Goal: Transaction & Acquisition: Purchase product/service

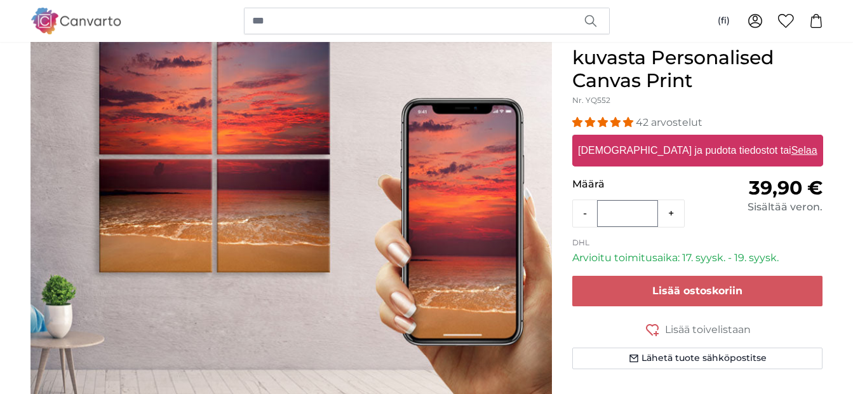
scroll to position [134, 0]
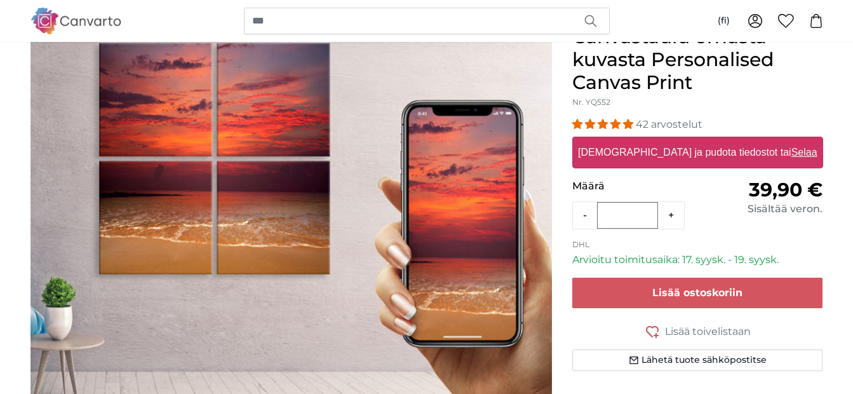
click at [673, 151] on label "[DEMOGRAPHIC_DATA] ja pudota tiedostot tai Selaa" at bounding box center [697, 152] width 249 height 25
click at [673, 140] on input "[DEMOGRAPHIC_DATA] ja pudota tiedostot tai Selaa" at bounding box center [697, 139] width 251 height 4
type input "**********"
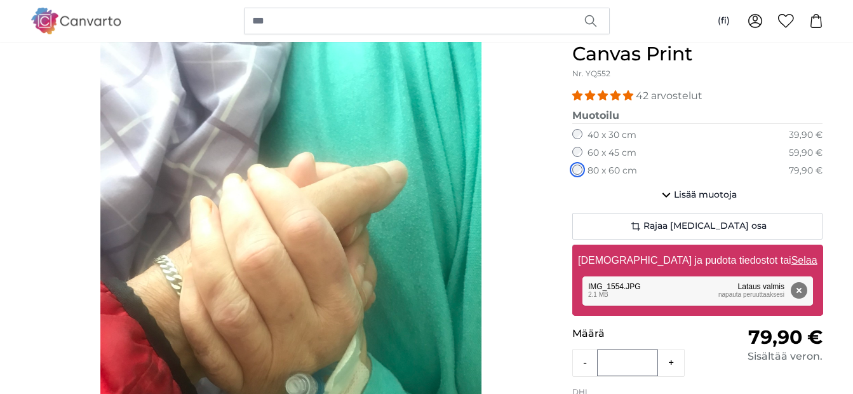
scroll to position [157, 0]
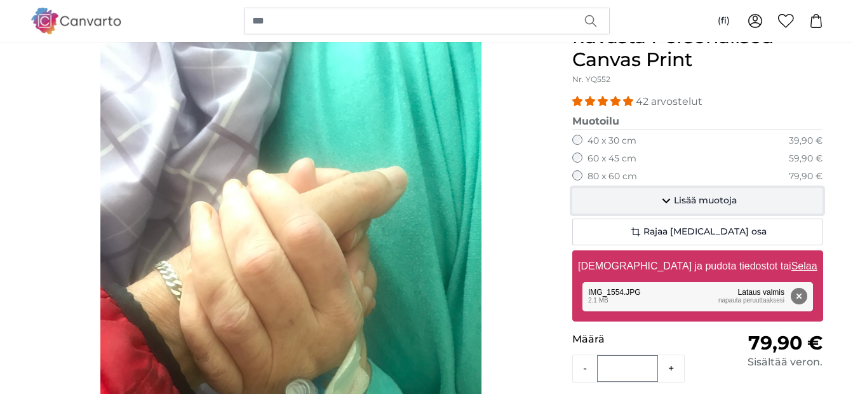
click at [694, 199] on span "Lisää muotoja" at bounding box center [705, 200] width 63 height 13
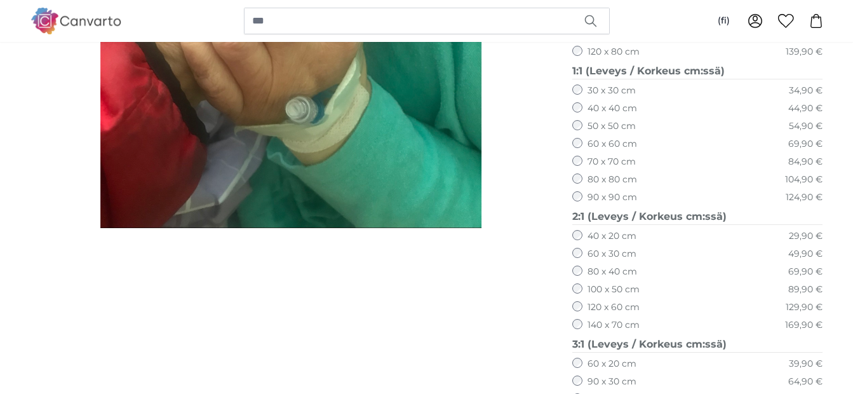
scroll to position [440, 0]
click at [714, 341] on legend "3:1 (Leveys / Korkeus cm:ssä)" at bounding box center [697, 344] width 251 height 16
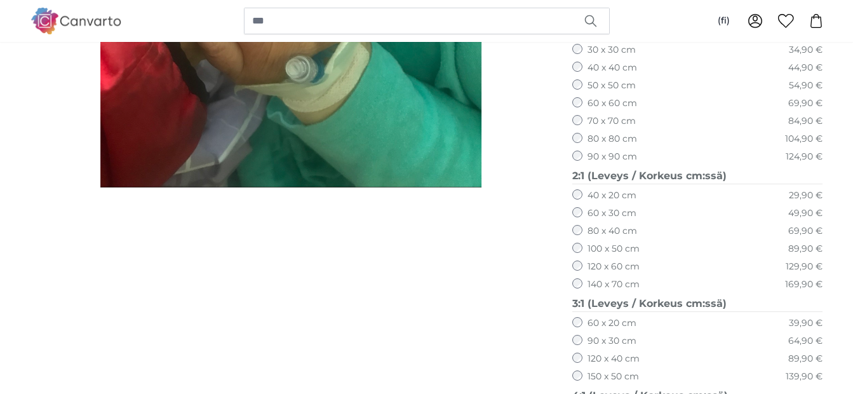
scroll to position [491, 0]
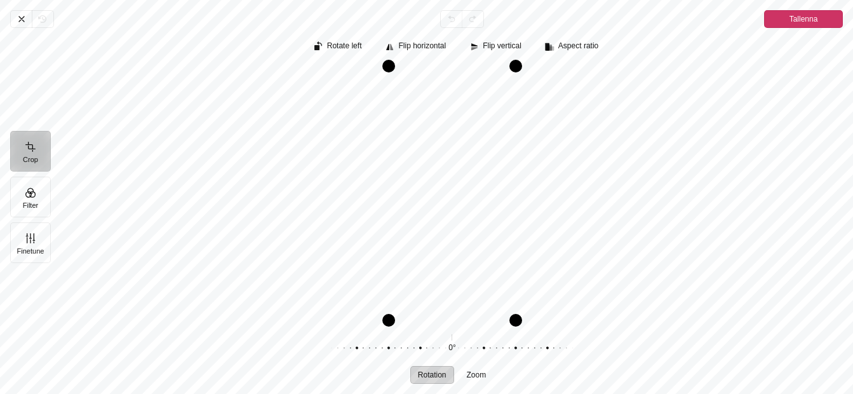
click at [435, 375] on span "Rotation" at bounding box center [432, 375] width 29 height 8
click at [431, 372] on span "Rotation" at bounding box center [432, 375] width 29 height 8
drag, startPoint x: 515, startPoint y: 318, endPoint x: 543, endPoint y: 301, distance: 32.3
click at [543, 301] on div "Pintura" at bounding box center [452, 193] width 782 height 254
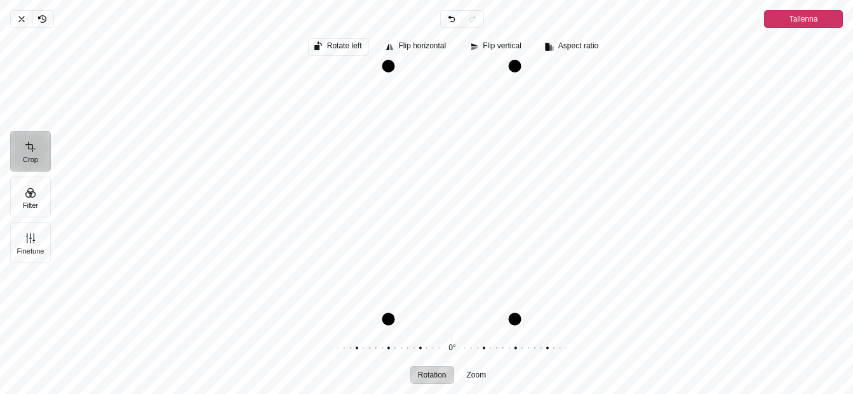
click at [344, 46] on span "Rotate left" at bounding box center [344, 46] width 35 height 8
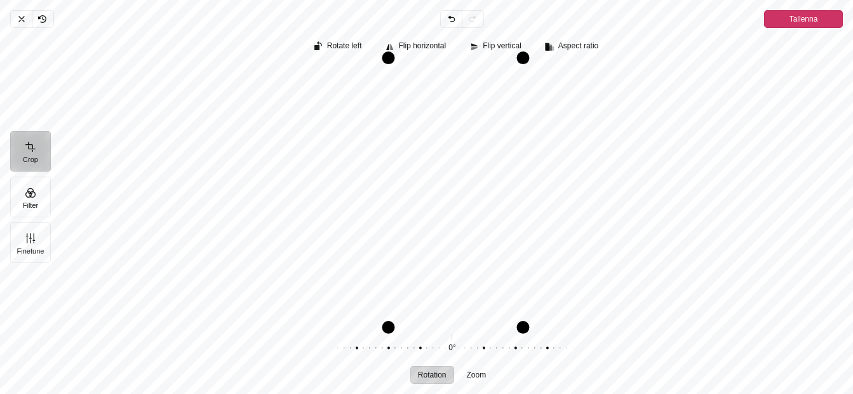
drag, startPoint x: 517, startPoint y: 210, endPoint x: 635, endPoint y: 219, distance: 117.9
click at [635, 219] on div "Pintura" at bounding box center [452, 193] width 782 height 254
drag, startPoint x: 511, startPoint y: 208, endPoint x: 640, endPoint y: 212, distance: 129.0
click at [640, 212] on div "Pintura" at bounding box center [452, 193] width 782 height 254
click at [337, 43] on span "Rotate left" at bounding box center [344, 46] width 35 height 8
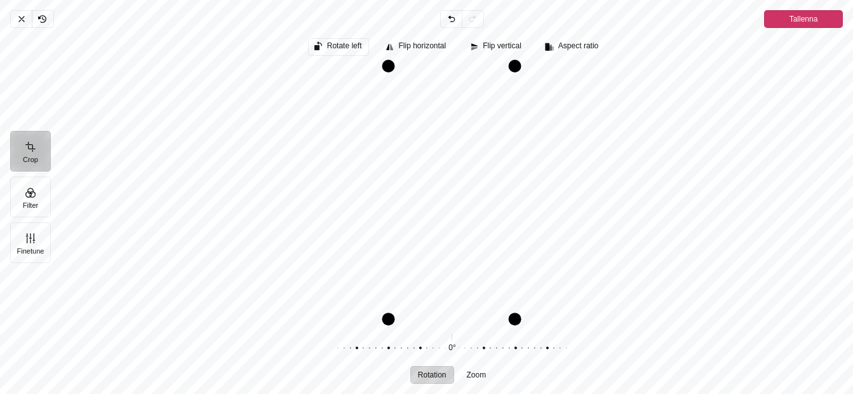
click at [337, 43] on span "Rotate left" at bounding box center [344, 46] width 35 height 8
